Goal: Task Accomplishment & Management: Manage account settings

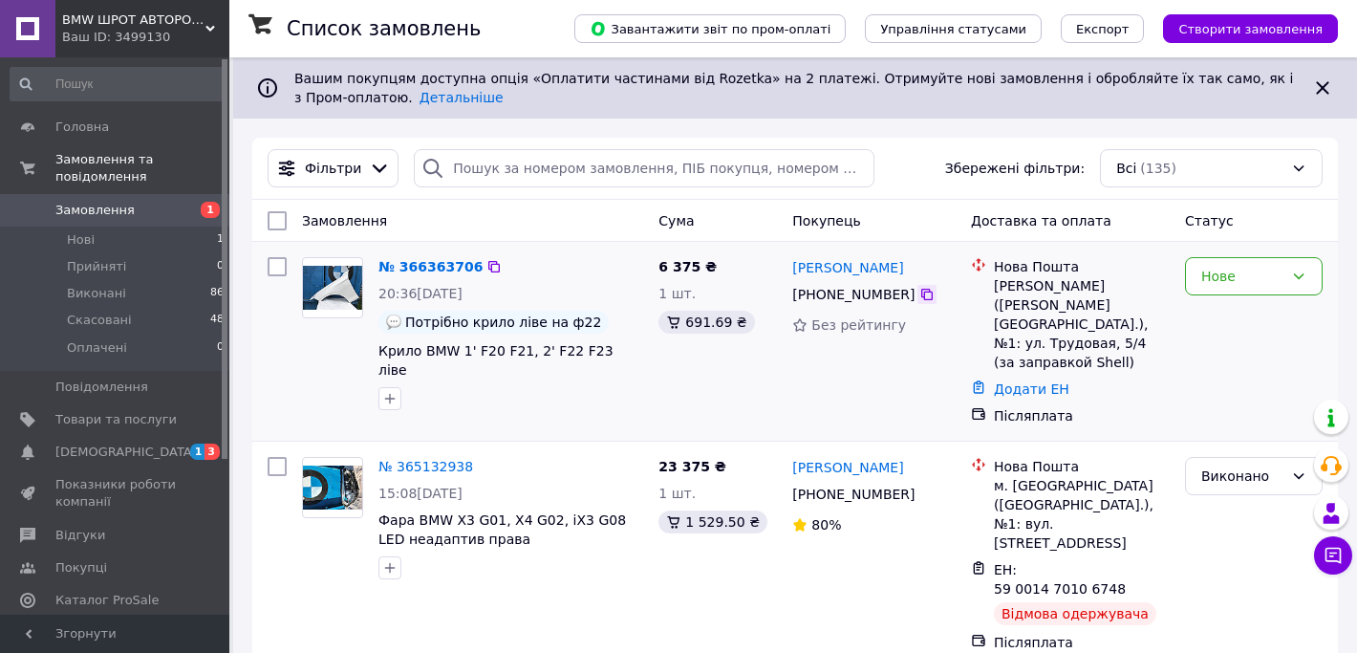
click at [930, 292] on icon at bounding box center [926, 294] width 15 height 15
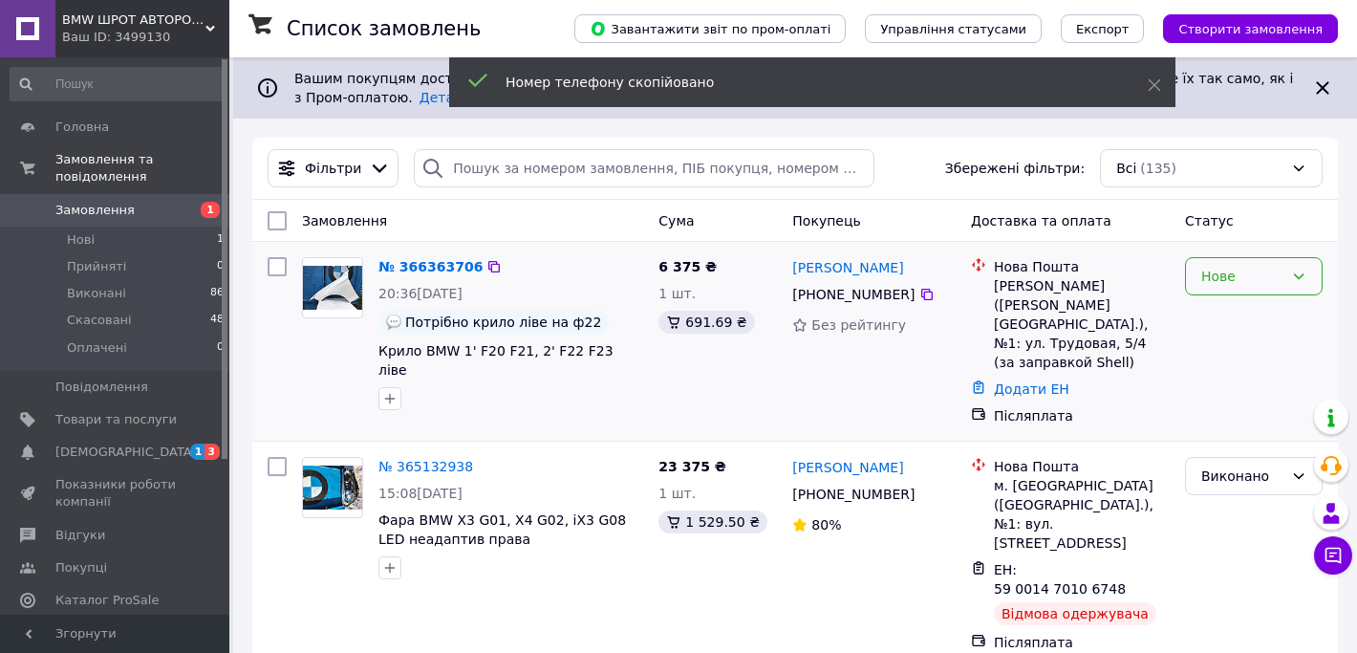
click at [1303, 276] on icon at bounding box center [1298, 276] width 15 height 15
click at [1245, 317] on li "Прийнято" at bounding box center [1254, 317] width 136 height 34
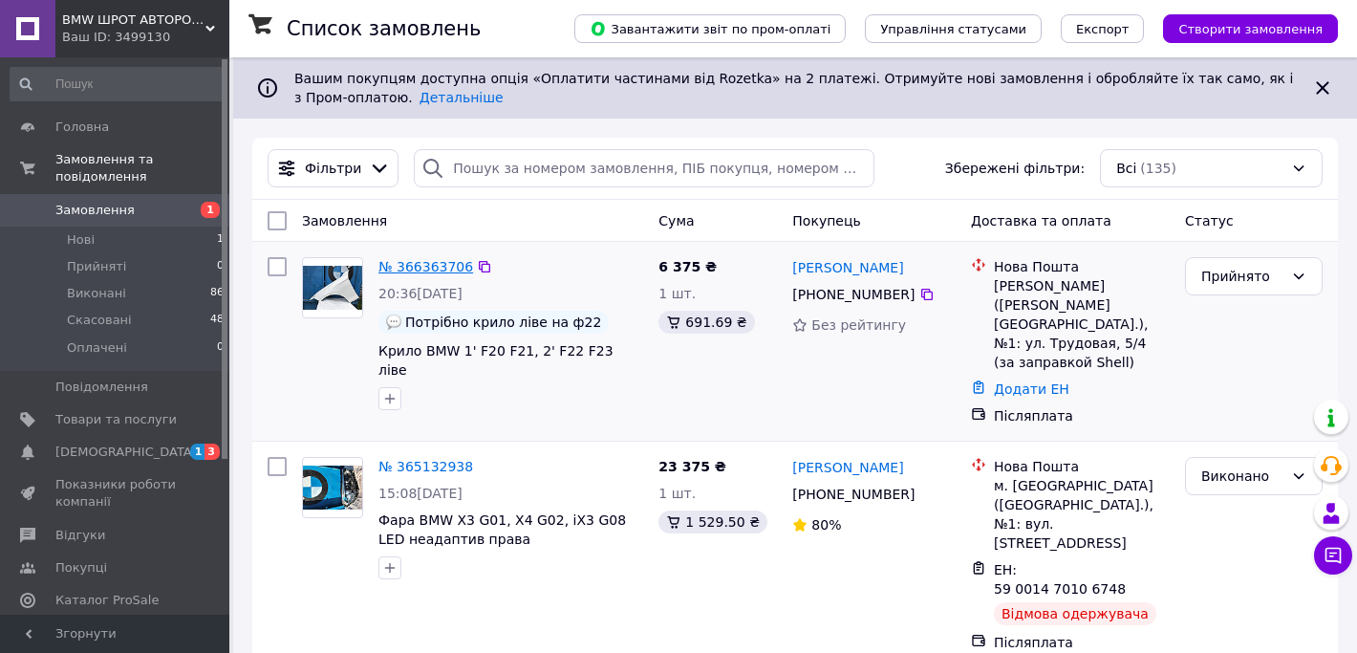
click at [446, 266] on link "№ 366363706" at bounding box center [425, 266] width 95 height 15
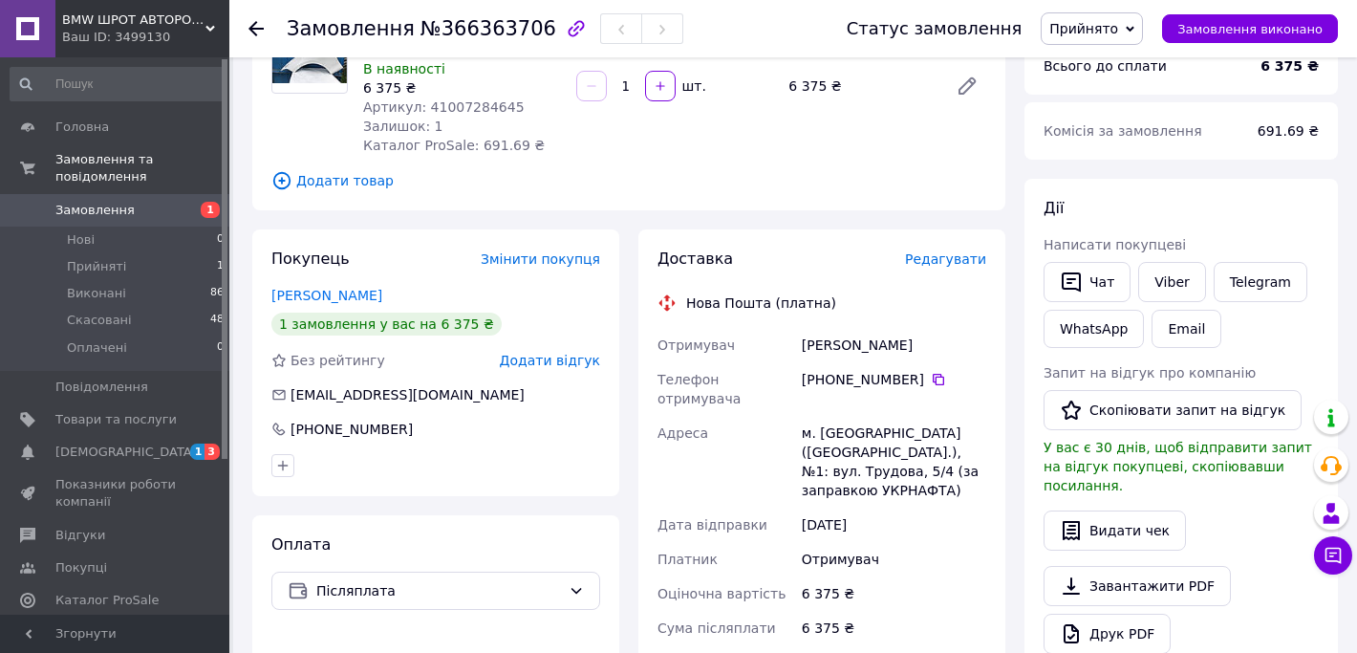
scroll to position [206, 0]
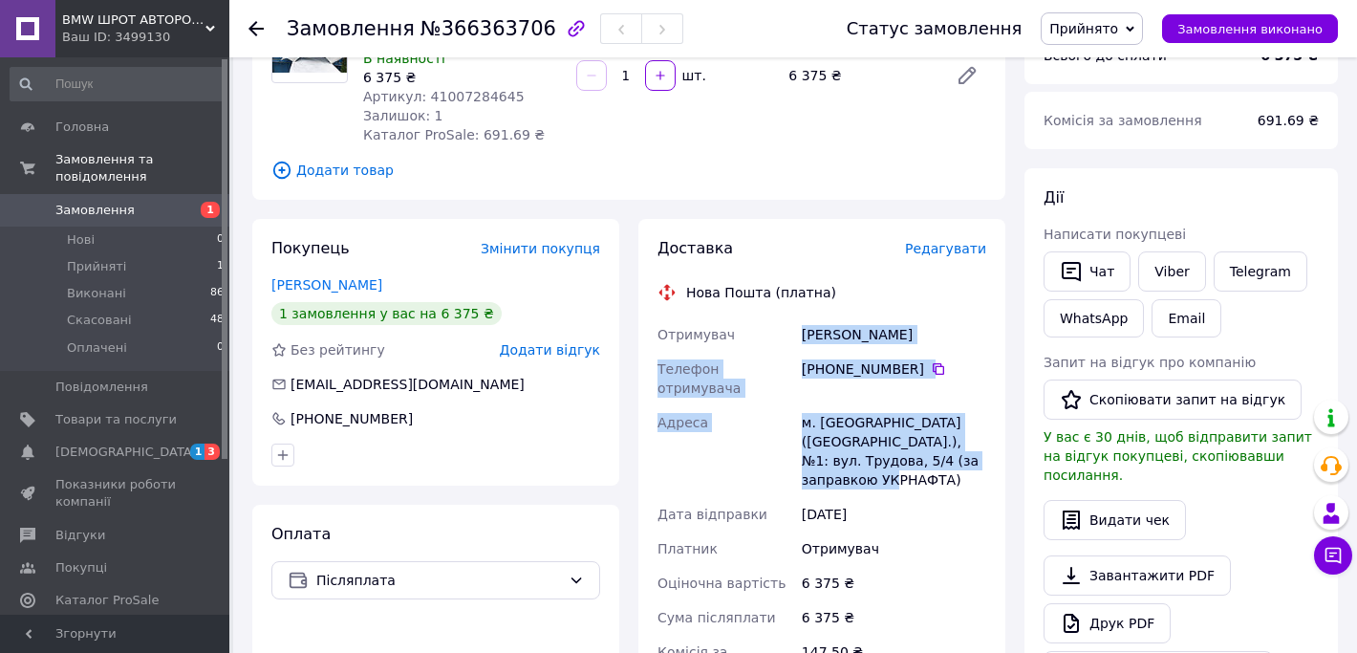
drag, startPoint x: 805, startPoint y: 335, endPoint x: 960, endPoint y: 458, distance: 198.0
click at [960, 459] on div "Отримувач Трацевський Олексій Телефон отримувача +380 63 740 53 42   Адреса м. …" at bounding box center [822, 529] width 336 height 424
copy div "Трацевський Олексій Телефон отримувача +380 63 740 53 42   Адреса м. Хмельницьк…"
